Goal: Find contact information: Find contact information

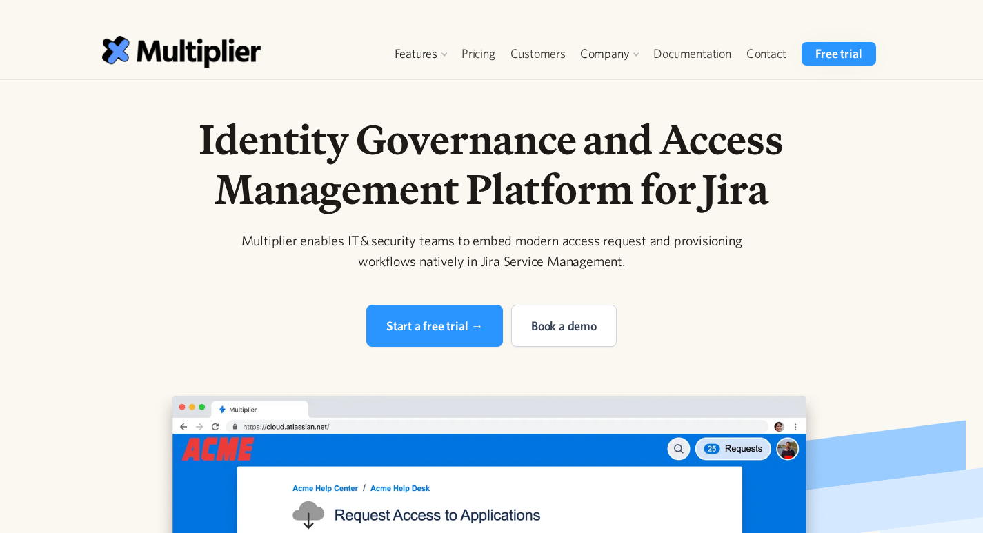
click at [410, 139] on h1 "Identity Governance and Access Management Platform for Jira" at bounding box center [492, 163] width 706 height 99
click at [769, 53] on link "Contact" at bounding box center [766, 53] width 55 height 23
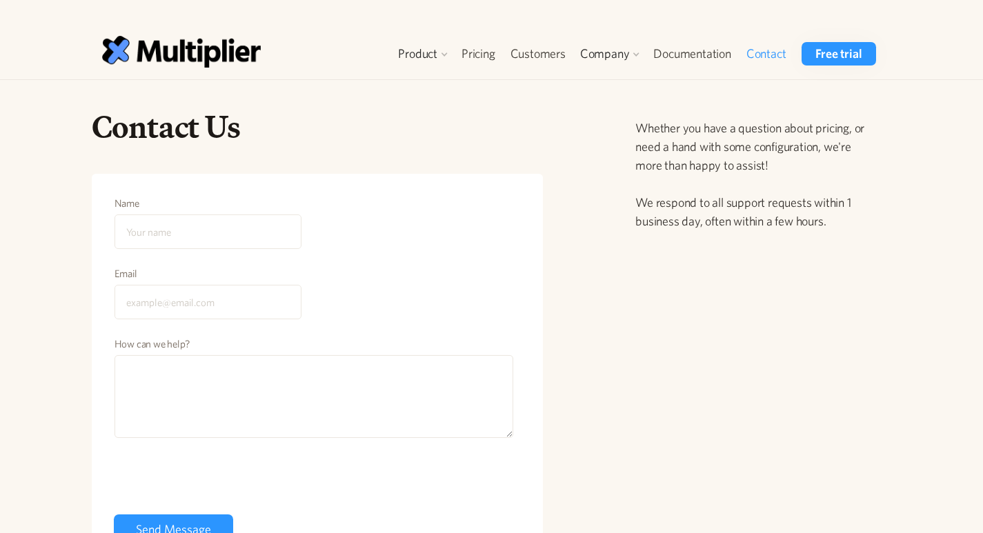
click at [956, 121] on div "Contact Us Name Email How can we help? Send Message Your request has been submi…" at bounding box center [491, 342] width 983 height 524
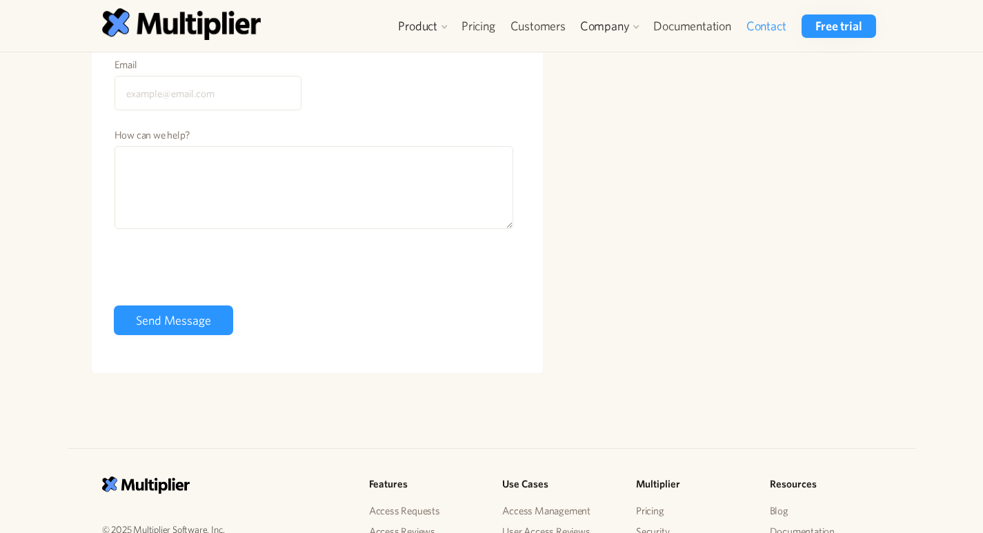
scroll to position [454, 0]
